Goal: Check status: Check status

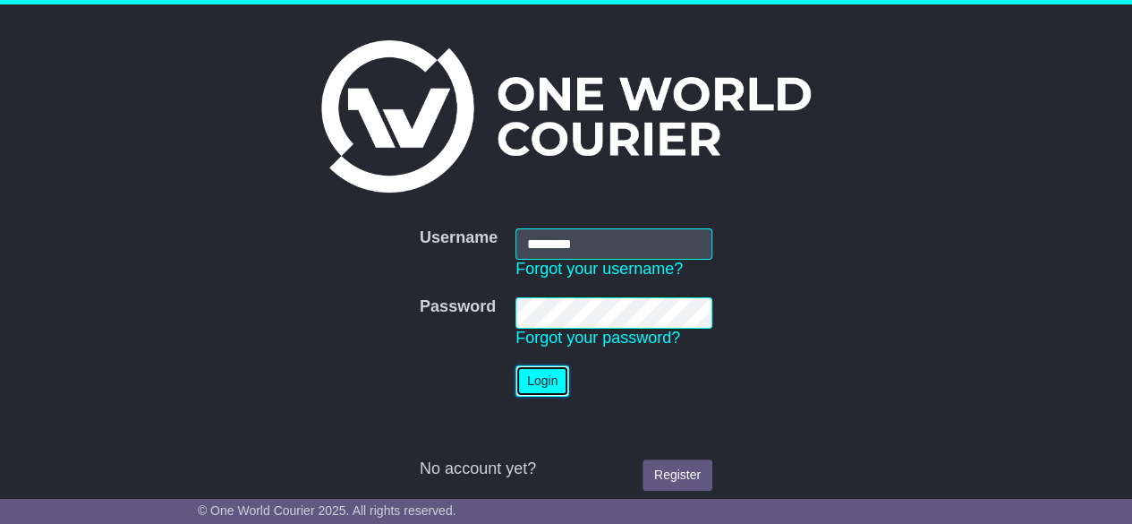
click at [539, 383] on button "Login" at bounding box center [543, 380] width 54 height 31
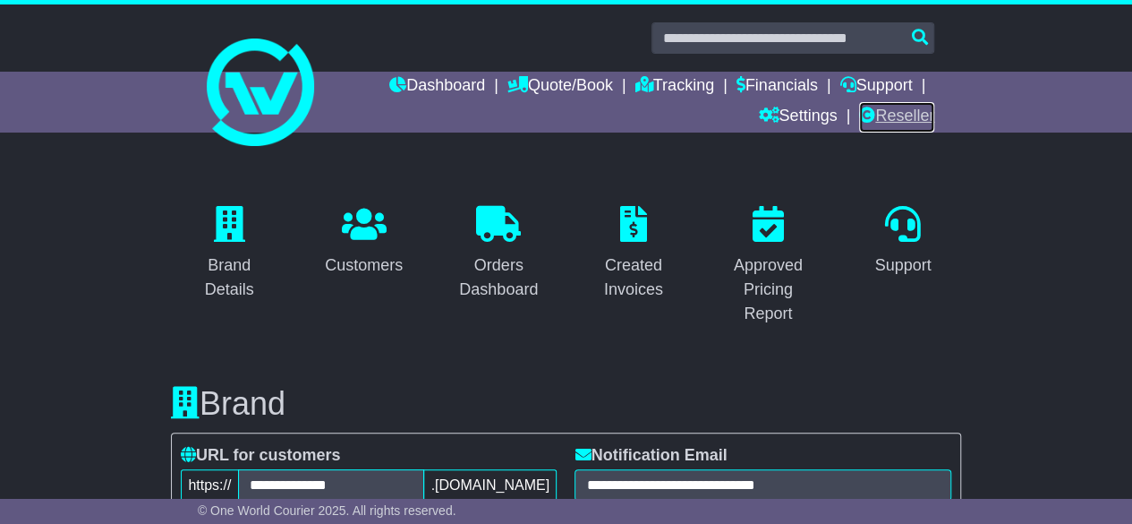
click at [922, 112] on link "Reseller" at bounding box center [896, 117] width 75 height 30
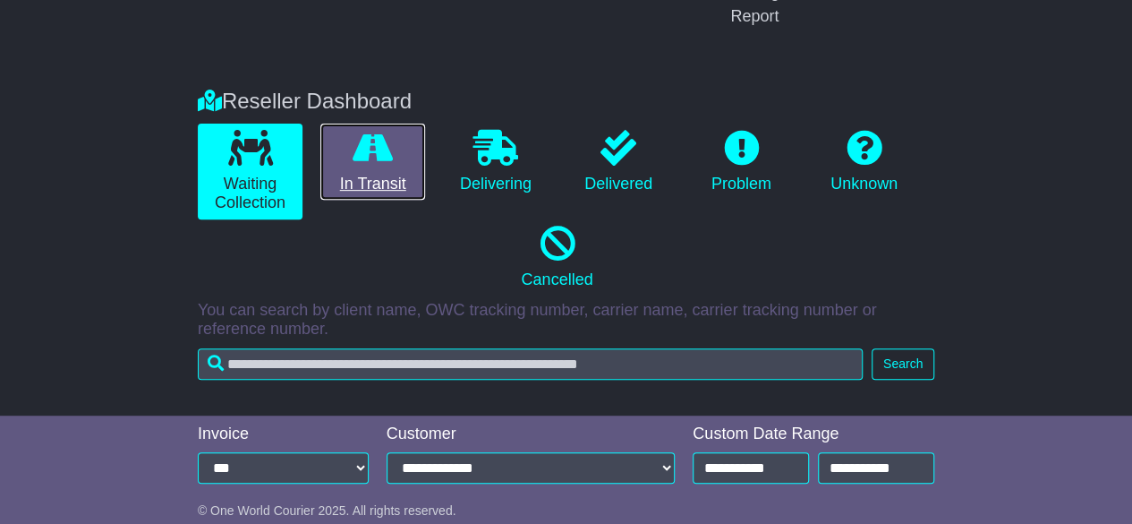
click at [392, 187] on link "In Transit" at bounding box center [372, 162] width 105 height 77
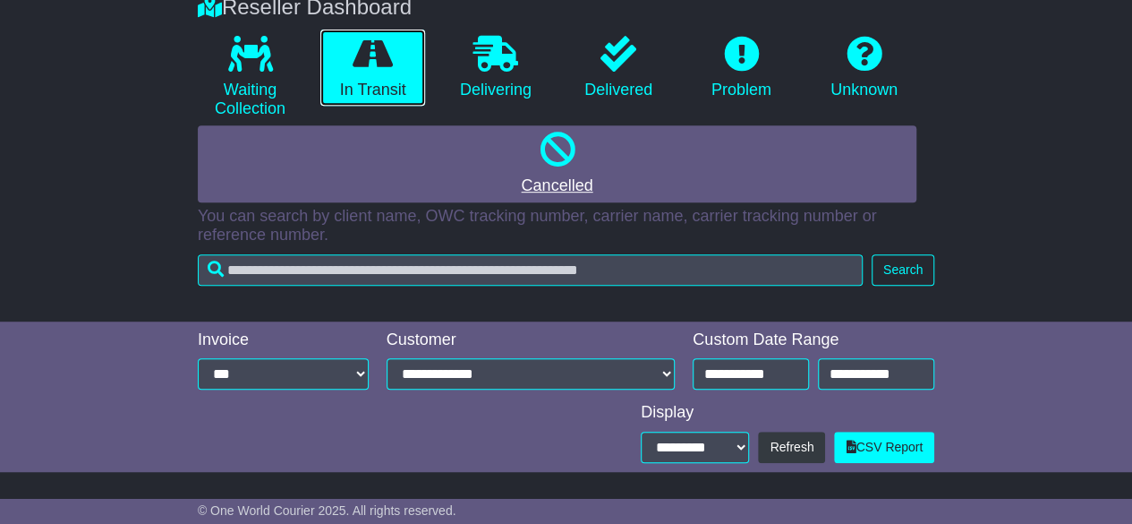
scroll to position [390, 0]
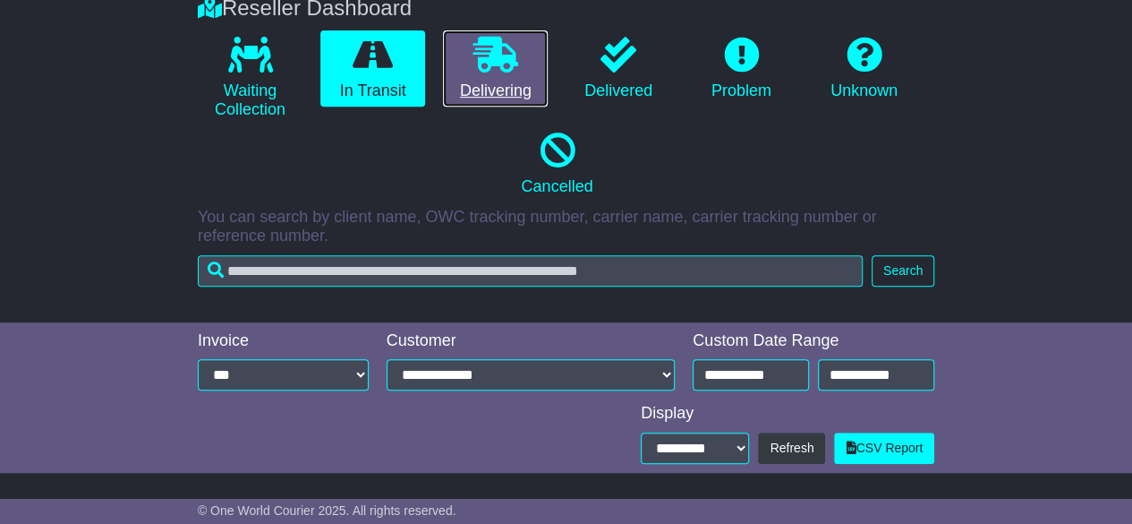
click at [476, 62] on icon at bounding box center [496, 55] width 45 height 36
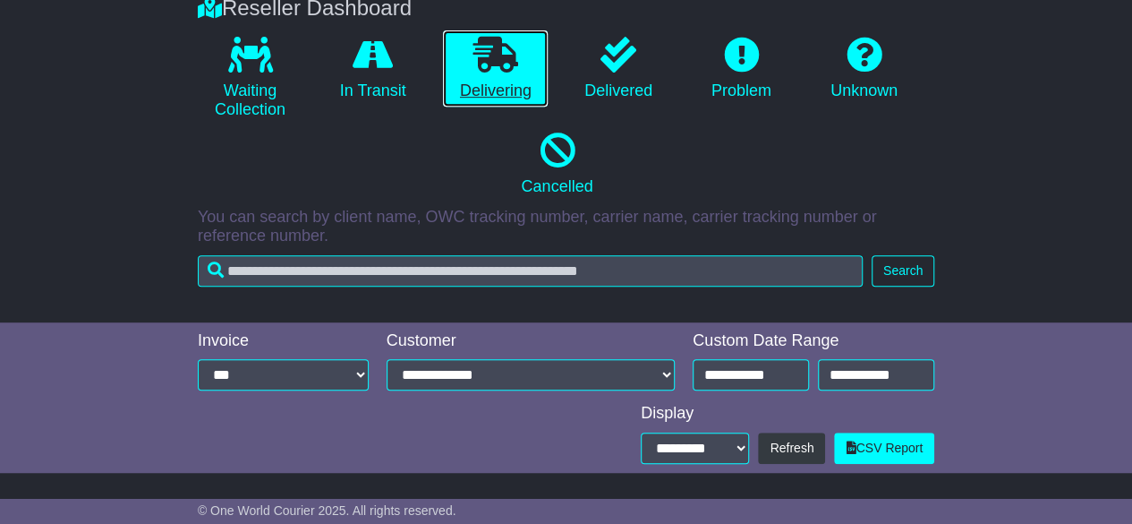
scroll to position [437, 0]
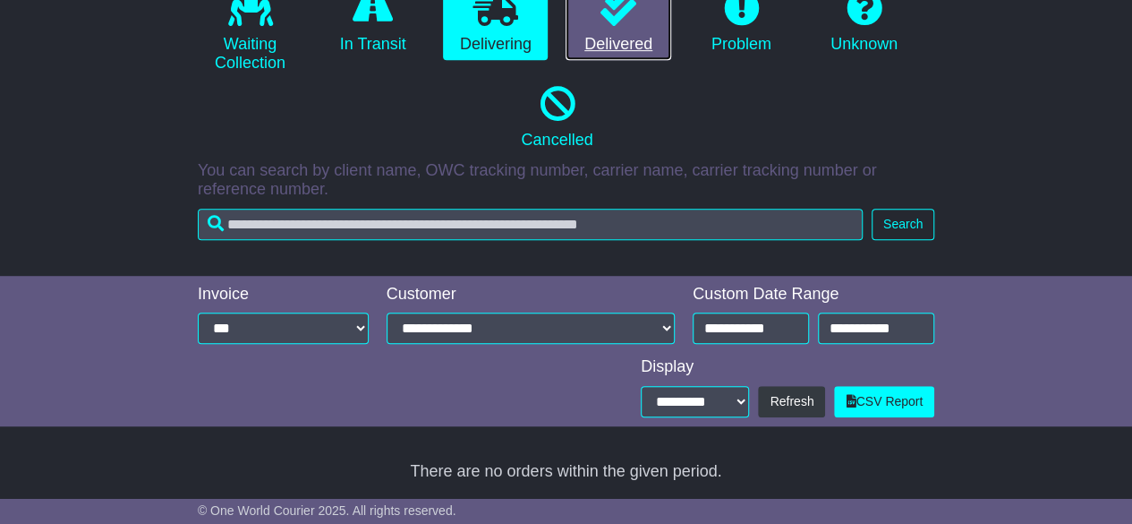
click at [589, 44] on link "Delivered" at bounding box center [618, 22] width 105 height 77
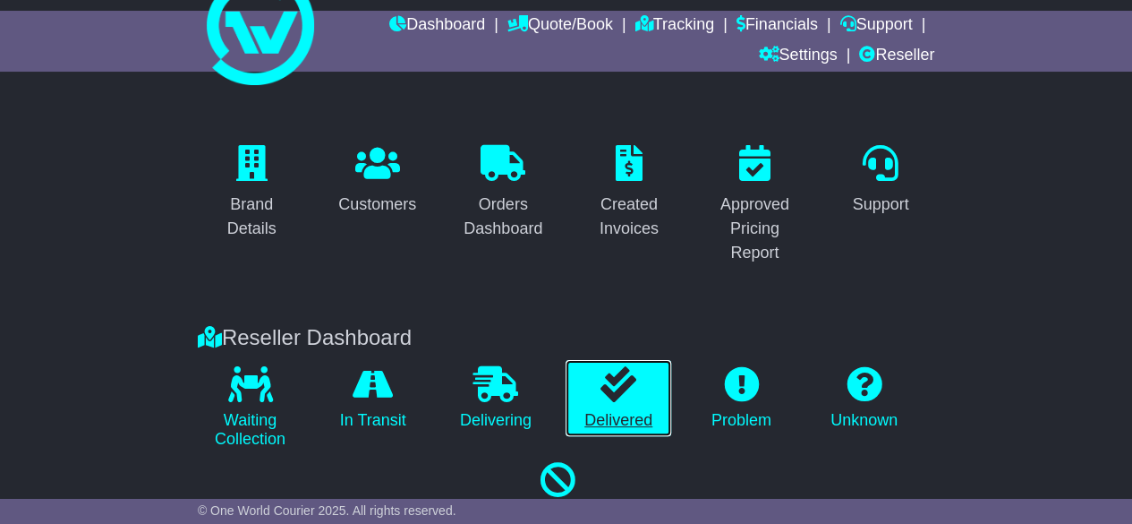
scroll to position [0, 0]
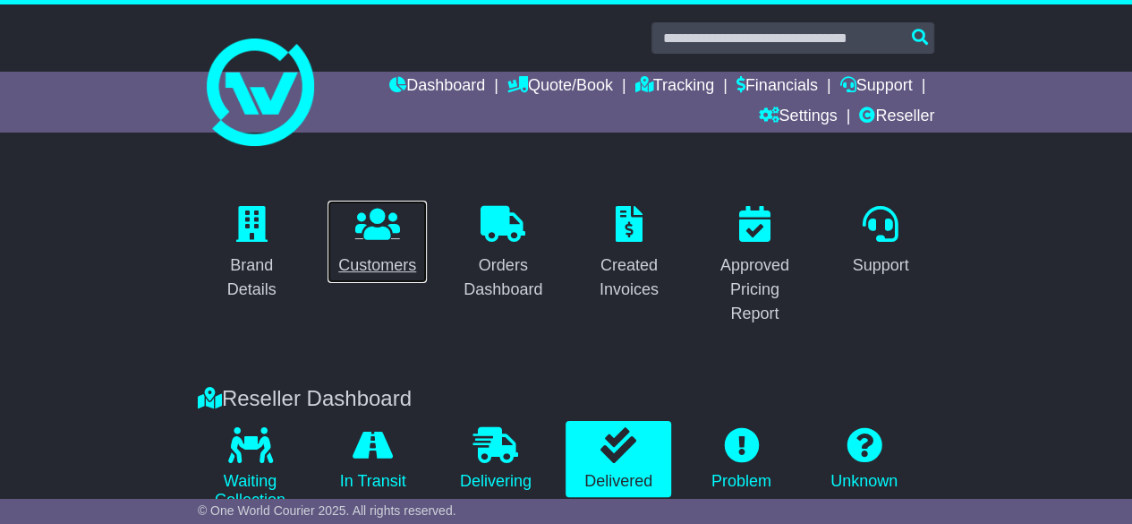
click at [422, 220] on link "Customers" at bounding box center [377, 242] width 101 height 84
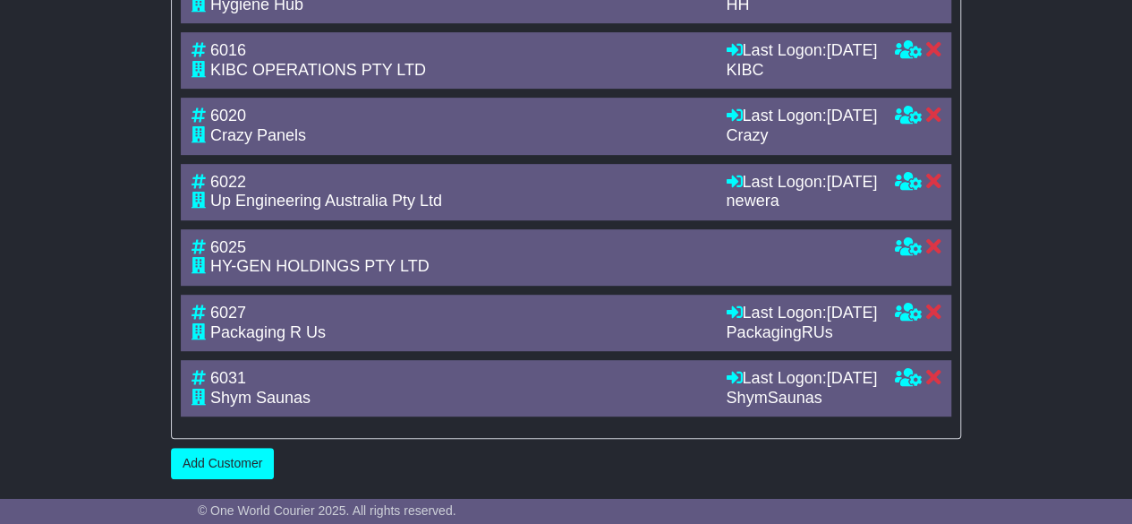
scroll to position [3966, 0]
